Goal: Find specific fact: Find specific page/section

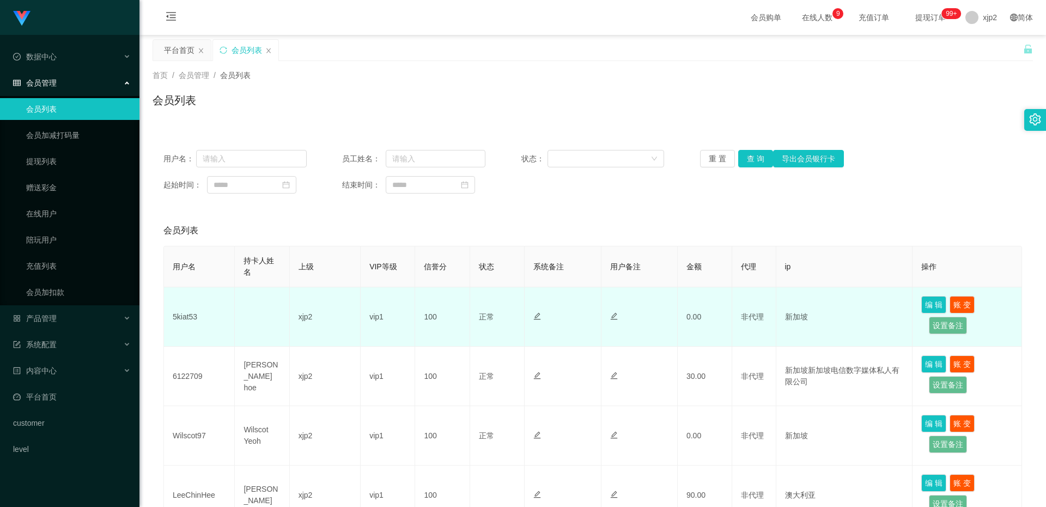
click at [187, 318] on td "5kiat53" at bounding box center [199, 316] width 71 height 59
copy td "5kiat53"
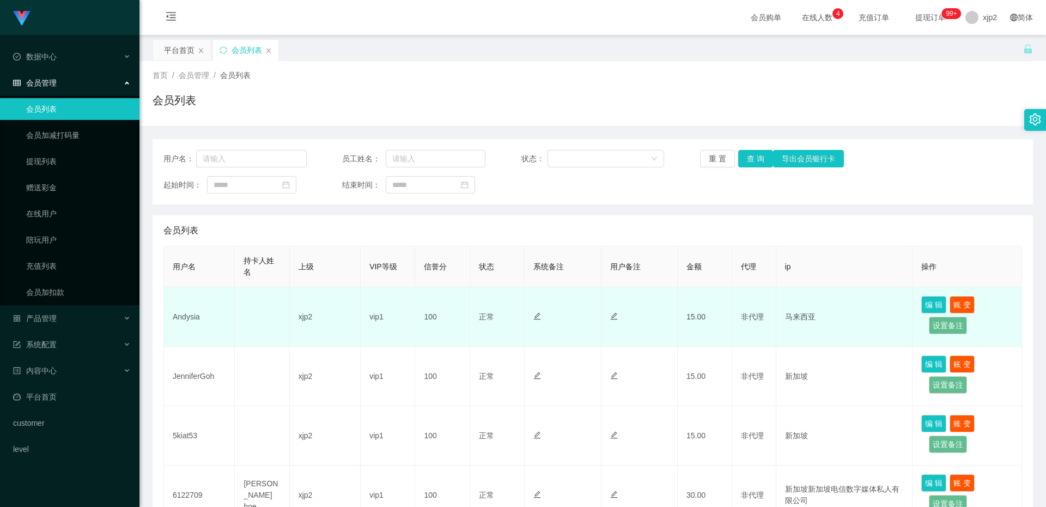
click at [188, 318] on td "Andysia" at bounding box center [199, 316] width 71 height 59
copy td "Andysia"
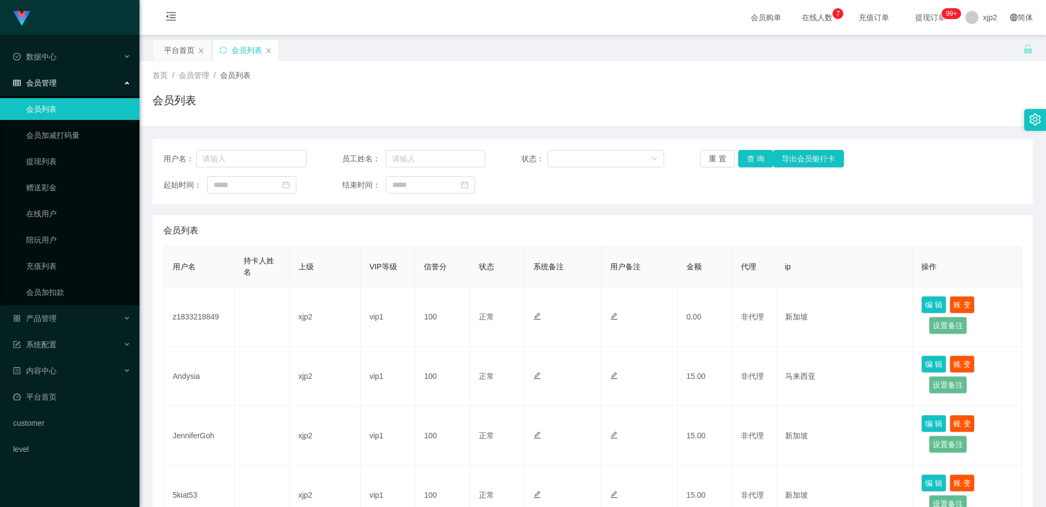
click at [186, 319] on td "z1833218849" at bounding box center [199, 316] width 71 height 59
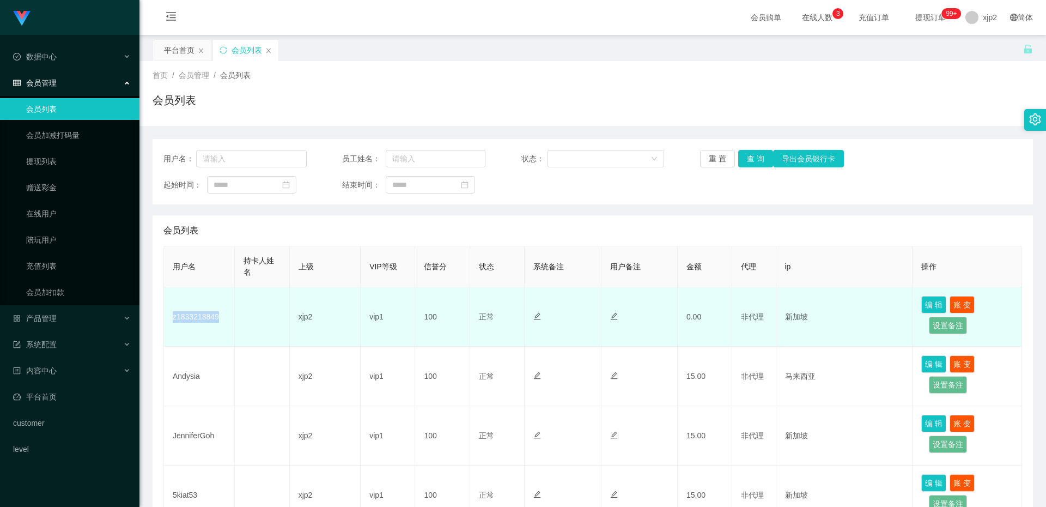
drag, startPoint x: 200, startPoint y: 312, endPoint x: 195, endPoint y: 316, distance: 6.2
click at [200, 312] on td "z1833218849" at bounding box center [199, 316] width 71 height 59
click at [195, 316] on td "z1833218849" at bounding box center [199, 316] width 71 height 59
copy td "z1833218849"
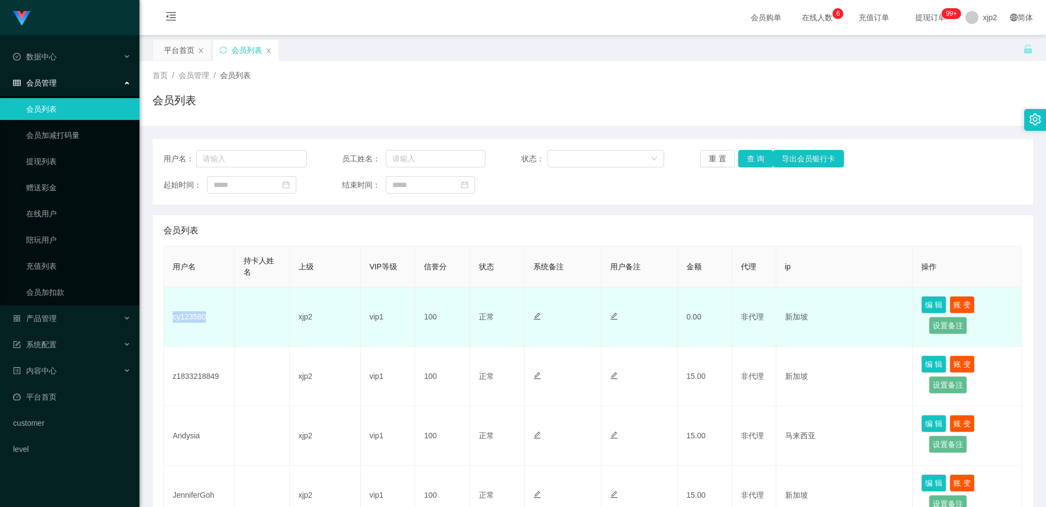
click at [196, 320] on td "cy123580" at bounding box center [199, 316] width 71 height 59
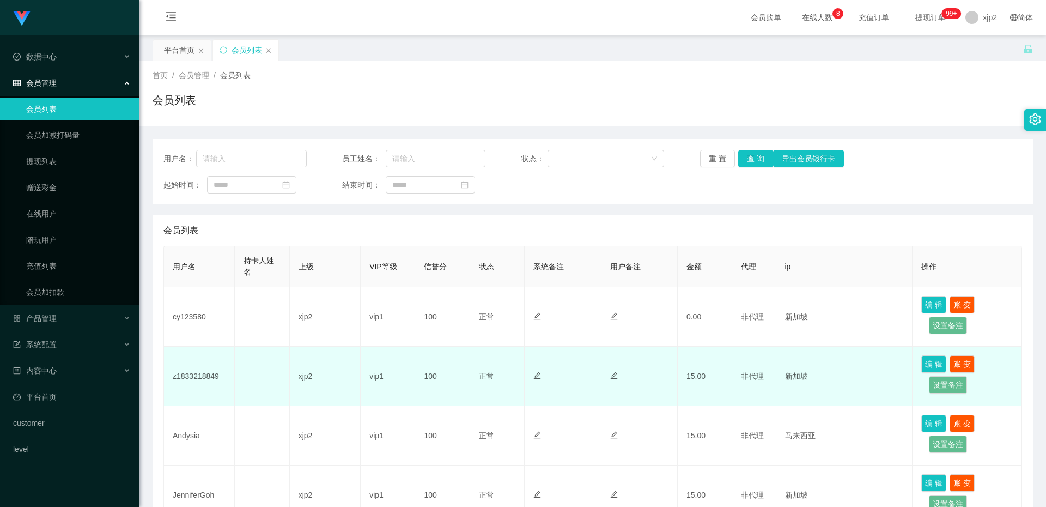
click at [195, 378] on td "z1833218849" at bounding box center [199, 376] width 71 height 59
click at [195, 377] on td "z1833218849" at bounding box center [199, 376] width 71 height 59
copy td "z1833218849"
